Goal: Transaction & Acquisition: Purchase product/service

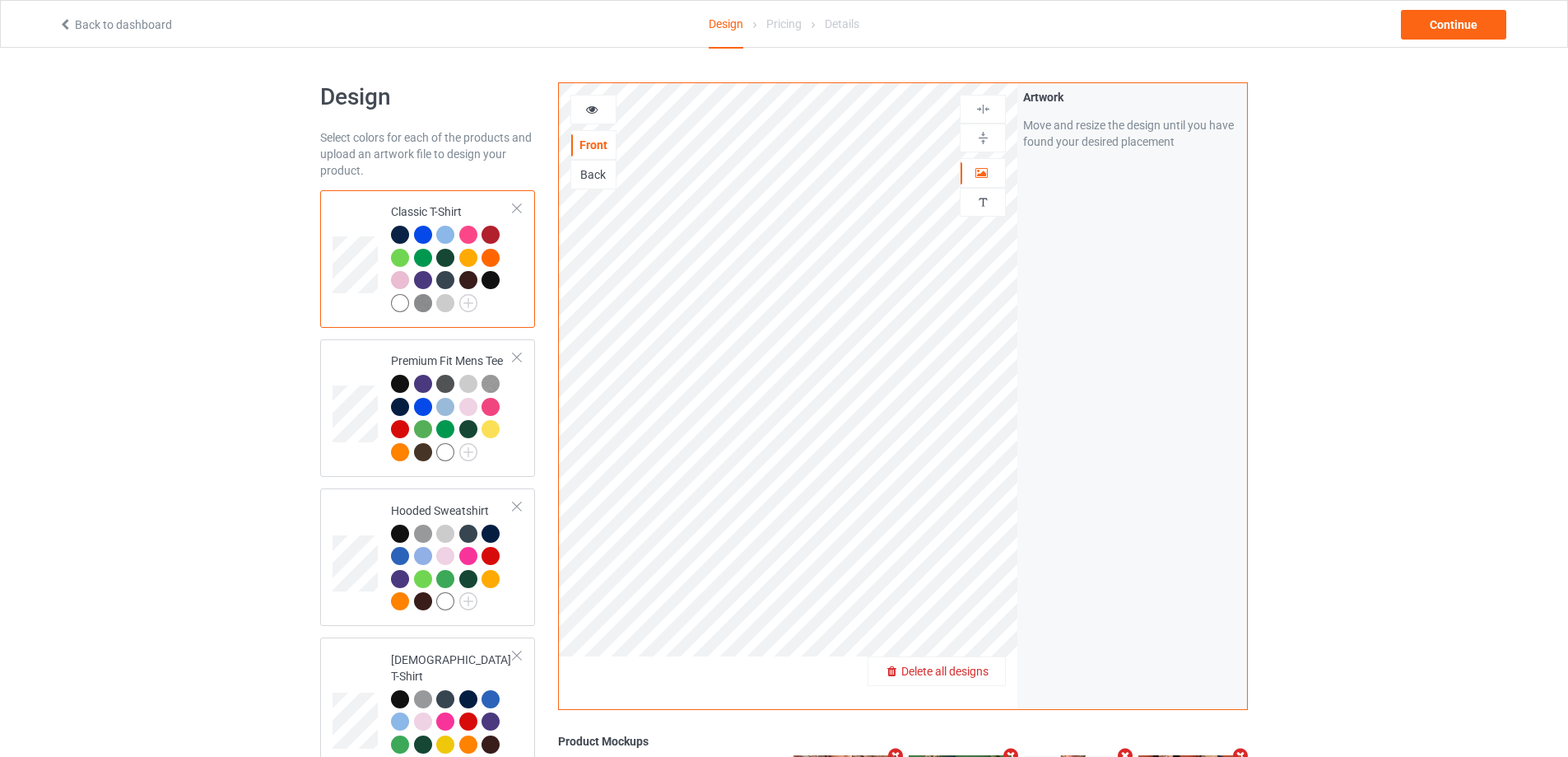
click at [988, 668] on span "Delete all designs" at bounding box center [944, 671] width 88 height 13
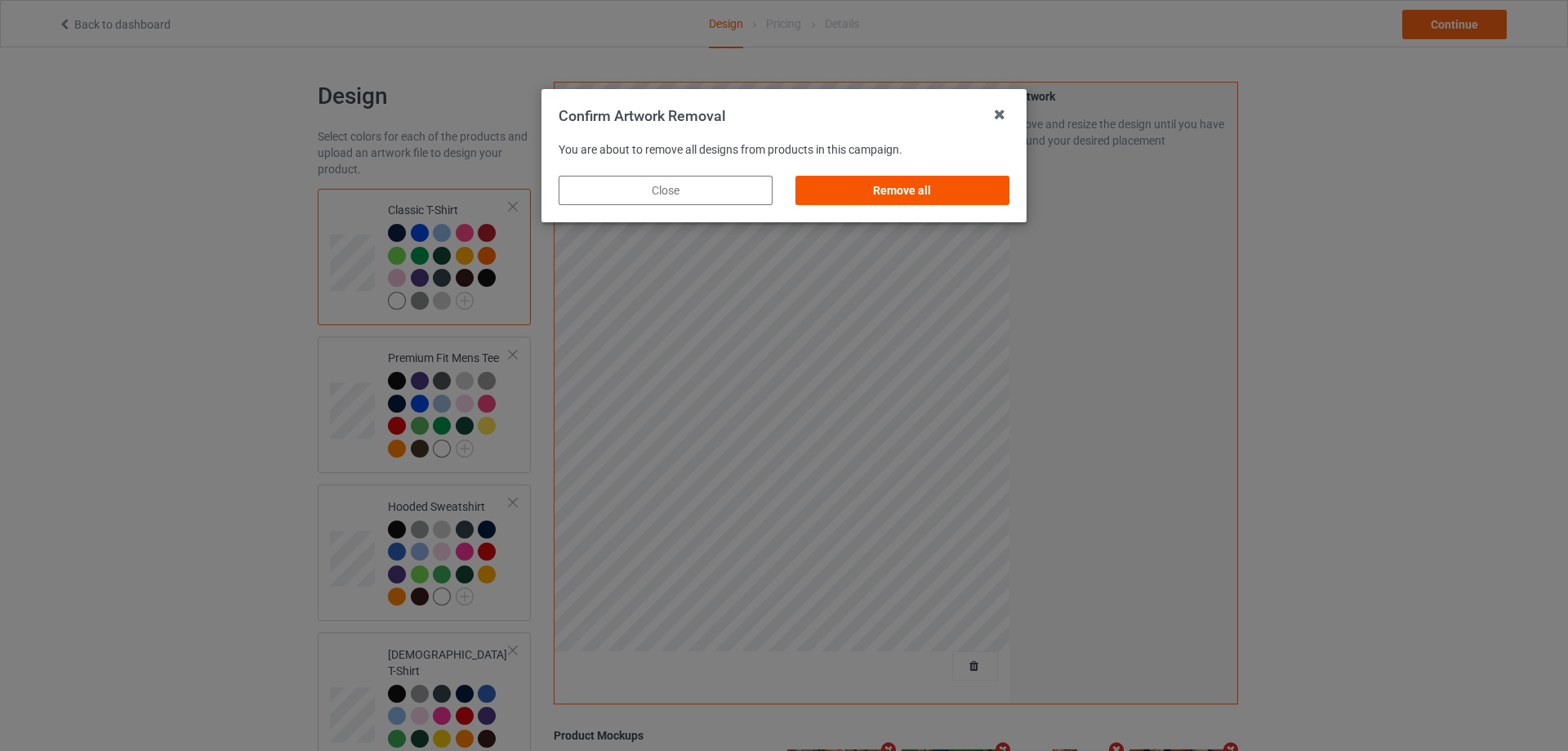
click at [993, 189] on div "Remove all" at bounding box center [902, 190] width 214 height 30
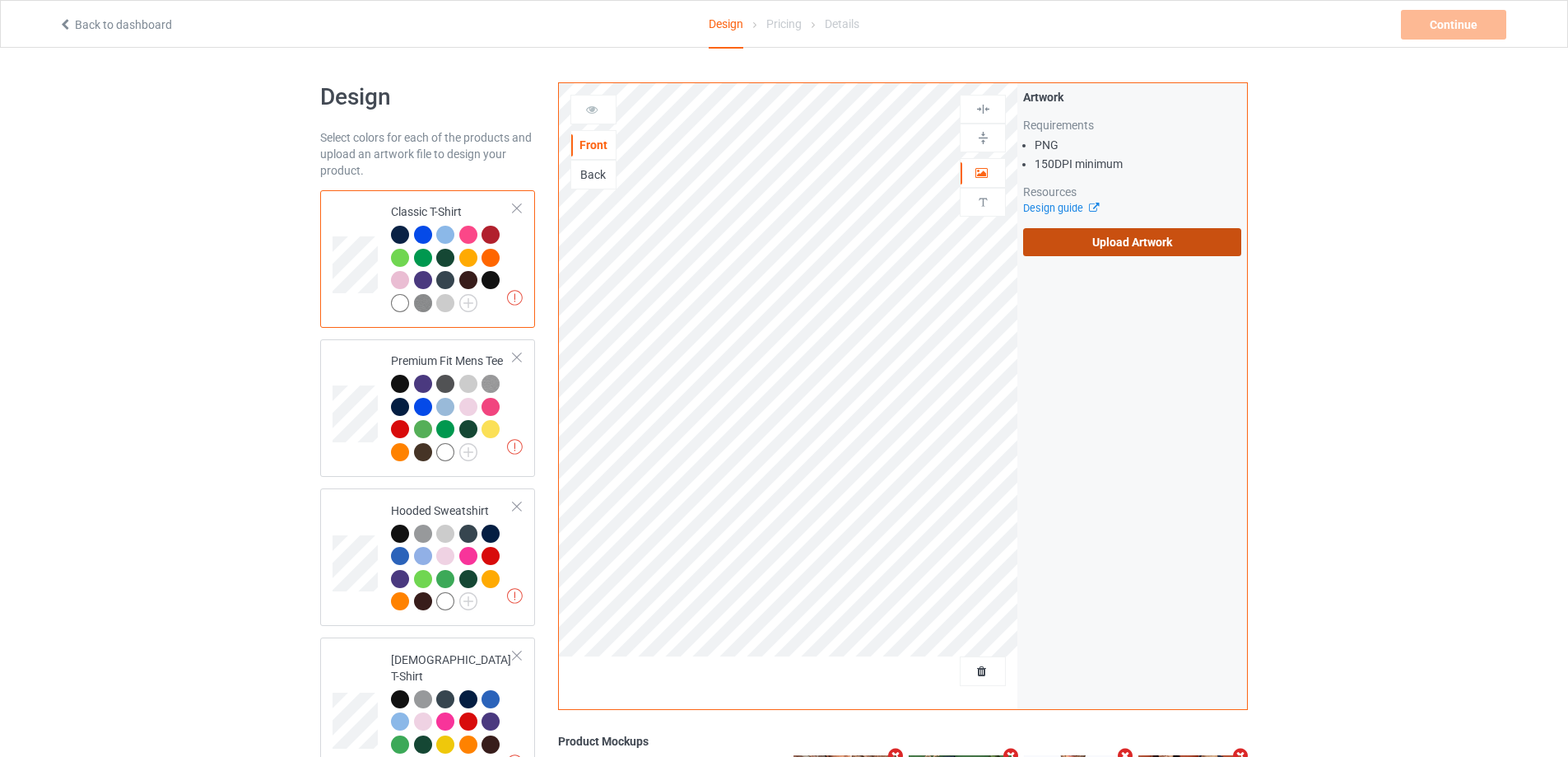
click at [1114, 232] on label "Upload Artwork" at bounding box center [1133, 243] width 218 height 28
click at [0, 0] on input "Upload Artwork" at bounding box center [0, 0] width 0 height 0
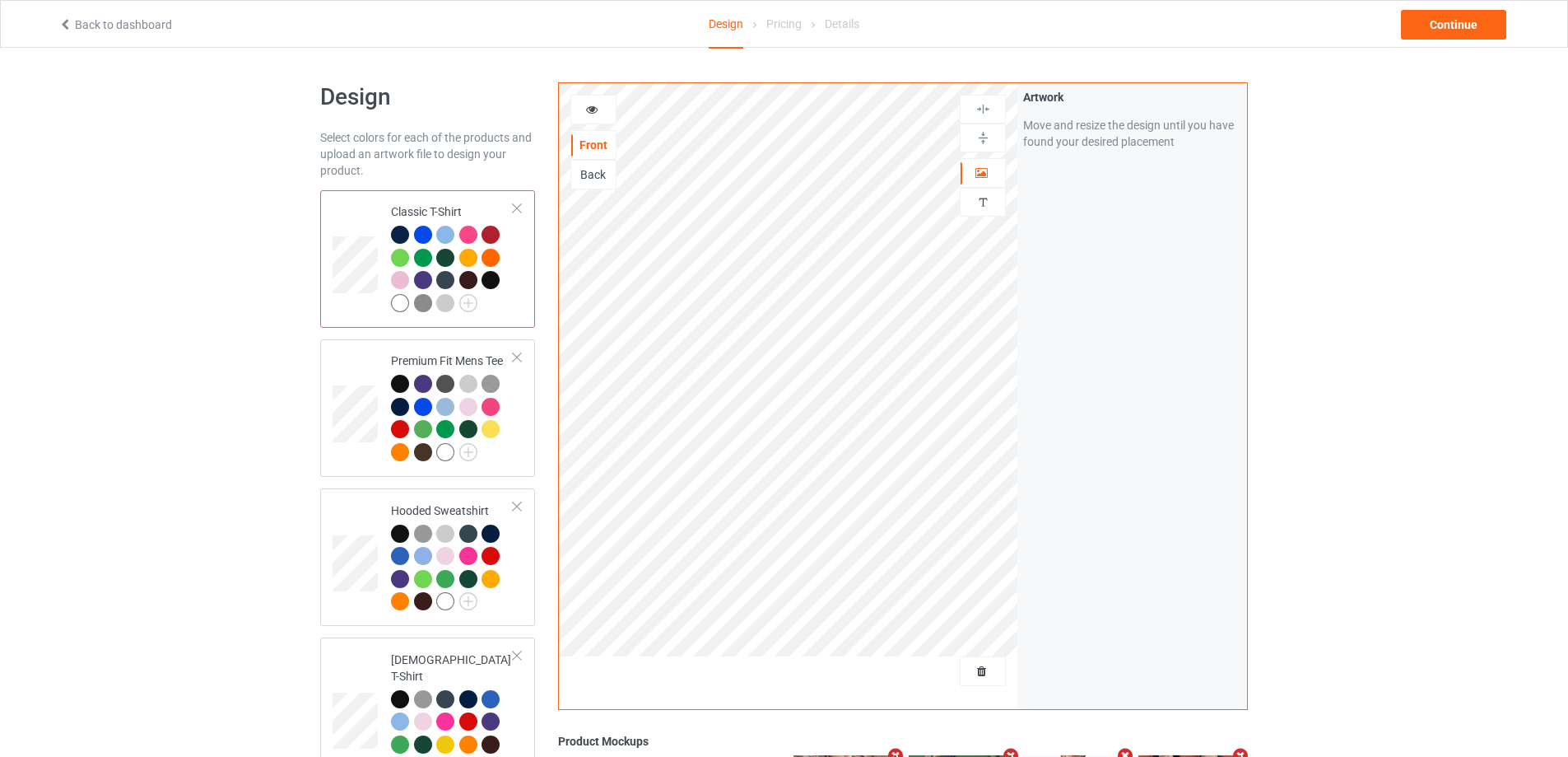
click at [1468, 39] on div "Back to dashboard Design Pricing Details Continue" at bounding box center [784, 23] width 1475 height 46
click at [1468, 30] on div "Continue" at bounding box center [1454, 25] width 105 height 30
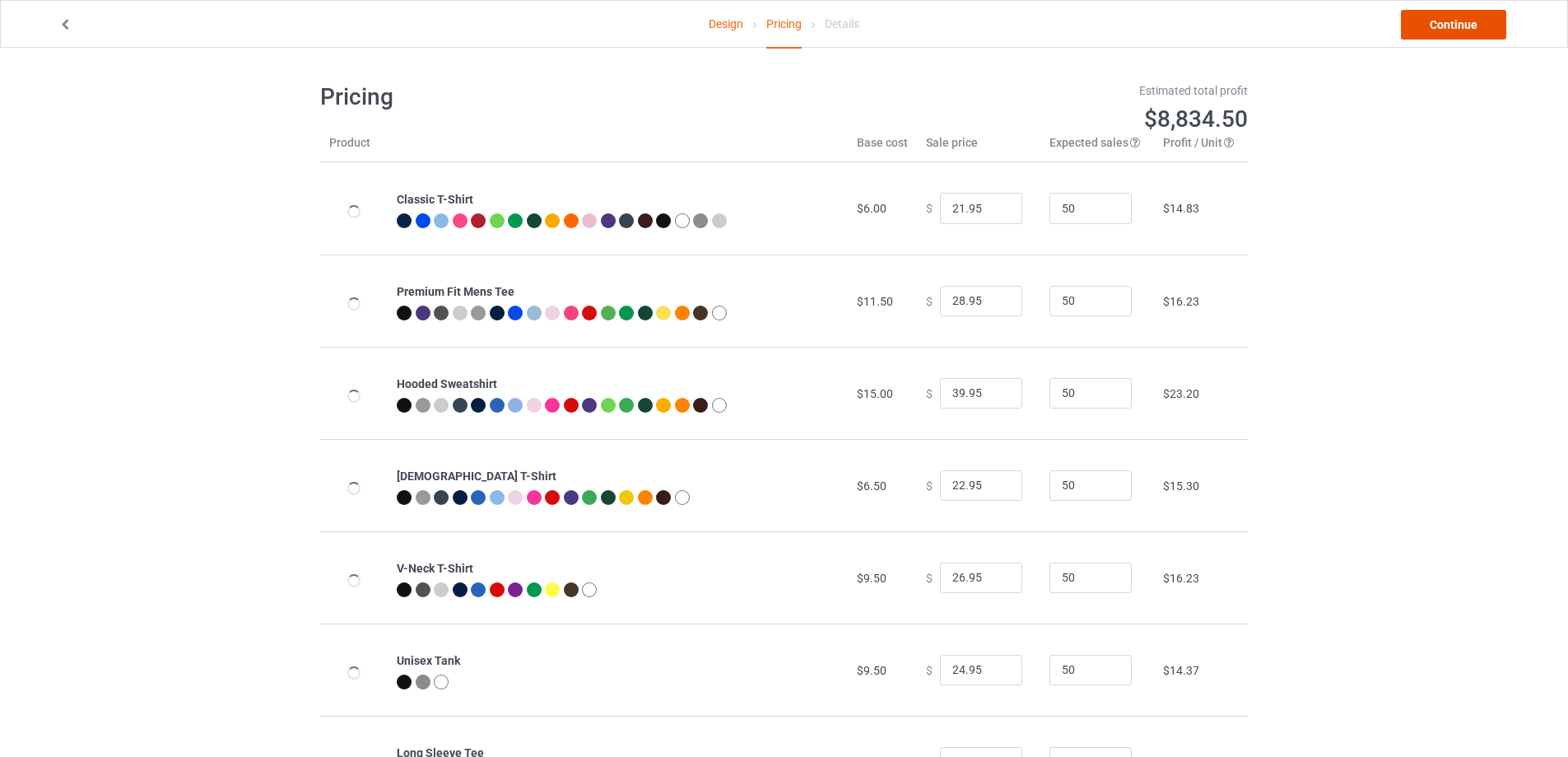
drag, startPoint x: 1468, startPoint y: 30, endPoint x: 1335, endPoint y: 43, distance: 133.6
click at [1468, 30] on link "Continue" at bounding box center [1454, 25] width 105 height 30
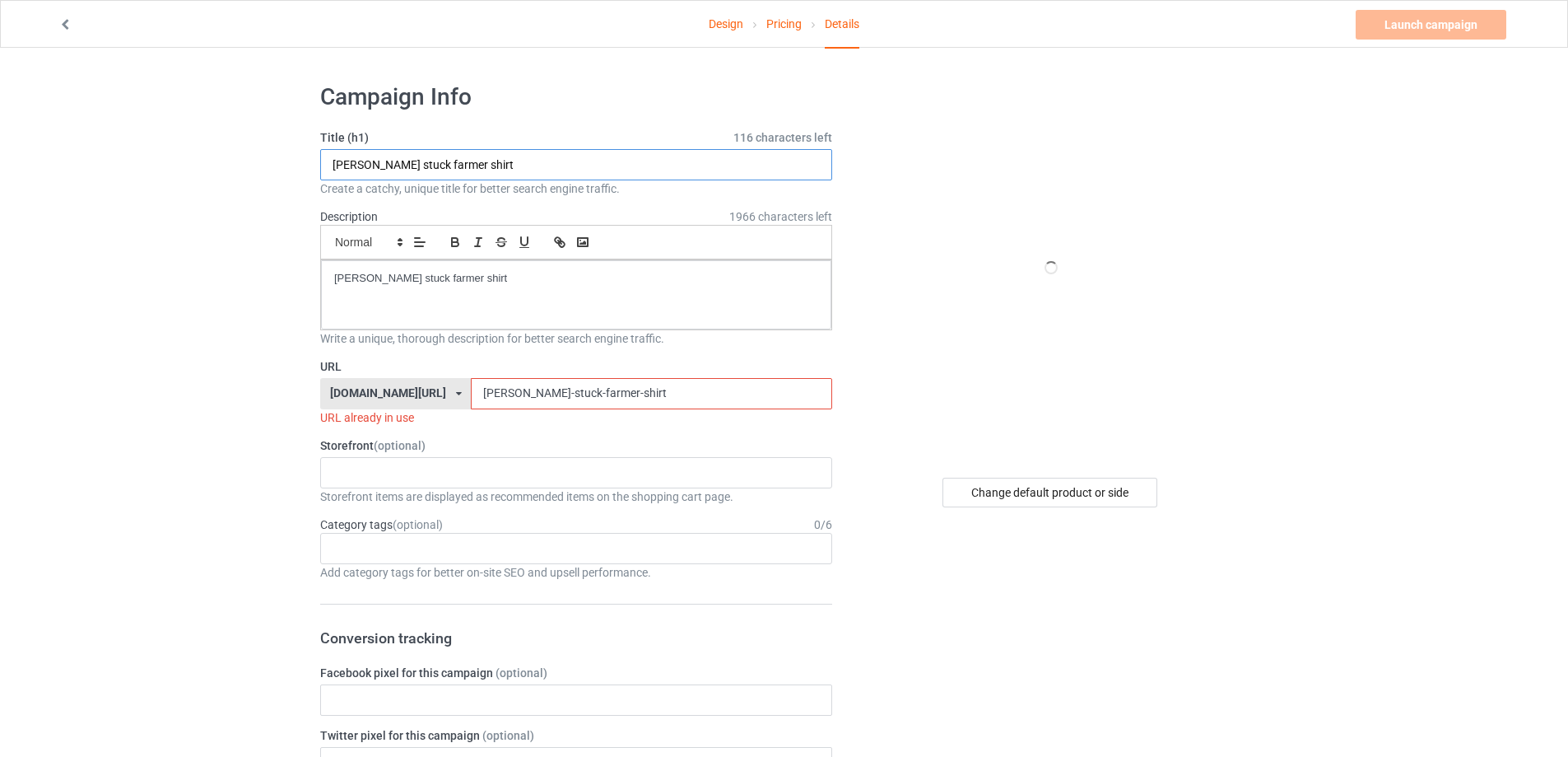
drag, startPoint x: 584, startPoint y: 165, endPoint x: 130, endPoint y: 211, distance: 456.3
paste input "[PERSON_NAME] usa [PERSON_NAME] cup 2025"
type input "[PERSON_NAME] usa [PERSON_NAME] cup 2025 shirt"
drag, startPoint x: 478, startPoint y: 293, endPoint x: 232, endPoint y: 283, distance: 246.2
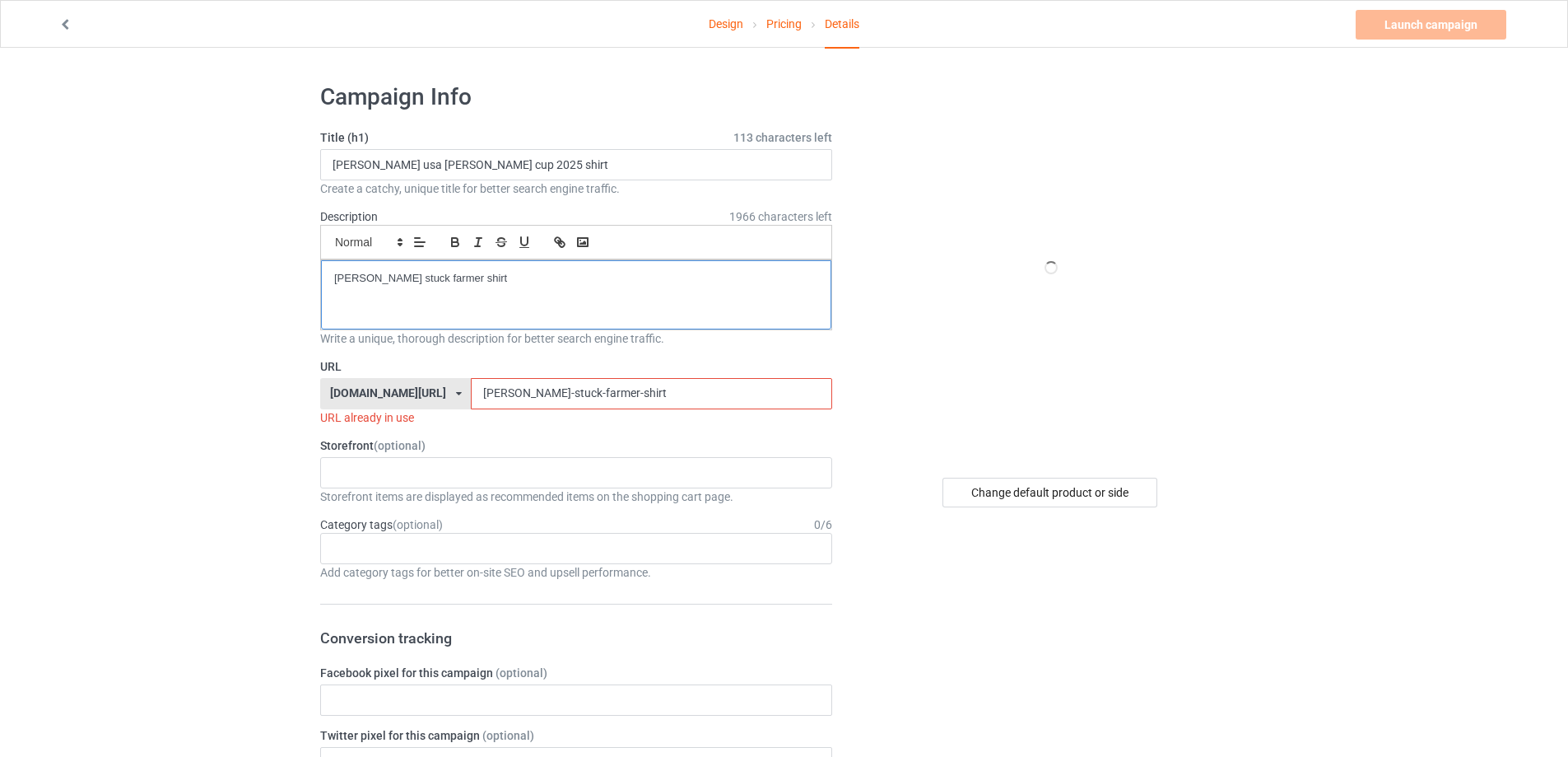
drag, startPoint x: 526, startPoint y: 384, endPoint x: 283, endPoint y: 382, distance: 243.0
paste input "[PERSON_NAME]-usa-[PERSON_NAME]-cup-2025"
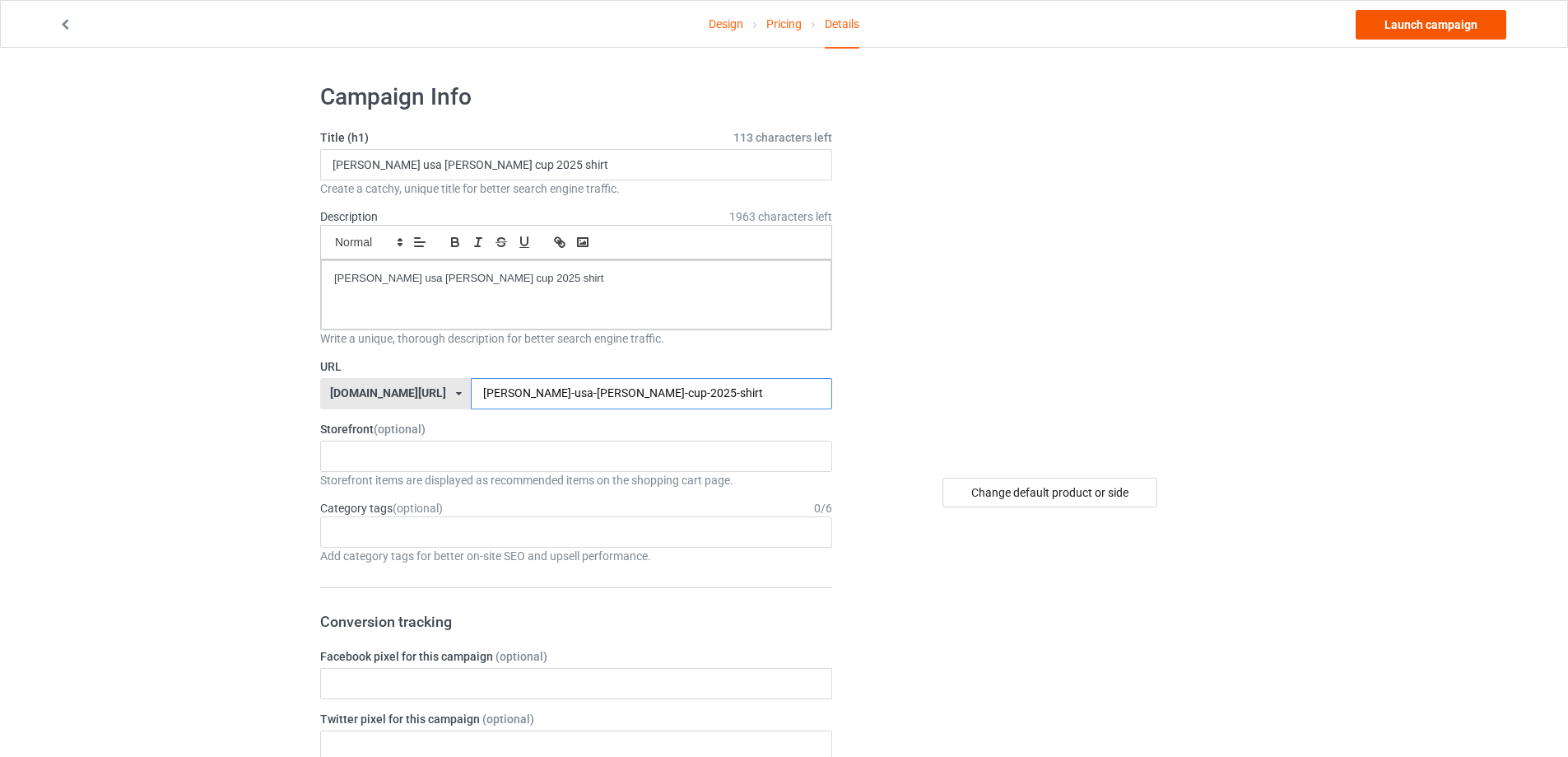
type input "[PERSON_NAME]-usa-[PERSON_NAME]-cup-2025-shirt"
click at [1482, 23] on link "Launch campaign" at bounding box center [1431, 25] width 151 height 30
